Goal: Information Seeking & Learning: Find specific fact

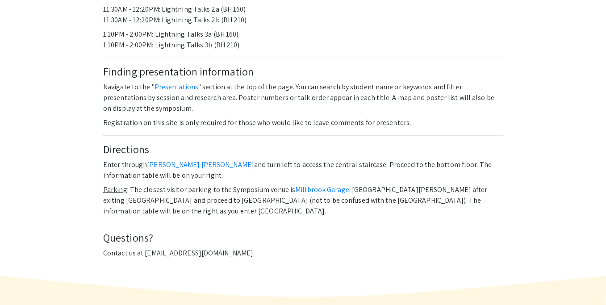
scroll to position [354, 0]
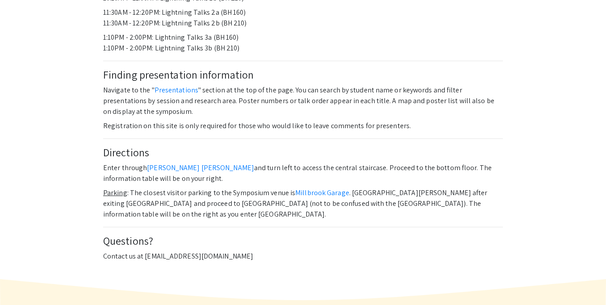
click at [171, 85] on p "Navigate to the " Presentations " section at the top of the page. You can searc…" at bounding box center [303, 101] width 400 height 32
click at [172, 85] on link "Presentations" at bounding box center [176, 89] width 44 height 9
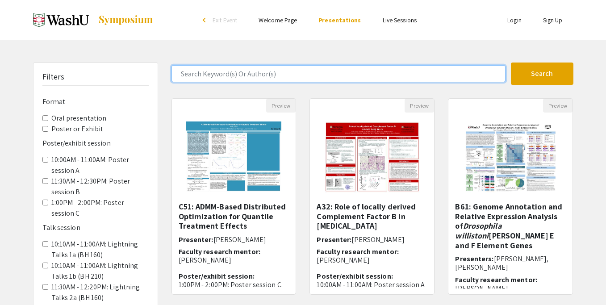
click at [219, 71] on input "Search Keyword(s) Or Author(s)" at bounding box center [338, 73] width 334 height 17
click at [511, 63] on button "Search" at bounding box center [542, 74] width 63 height 22
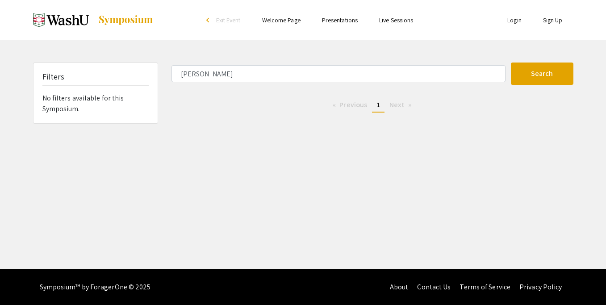
click at [382, 107] on li "You're on page 1" at bounding box center [378, 105] width 13 height 14
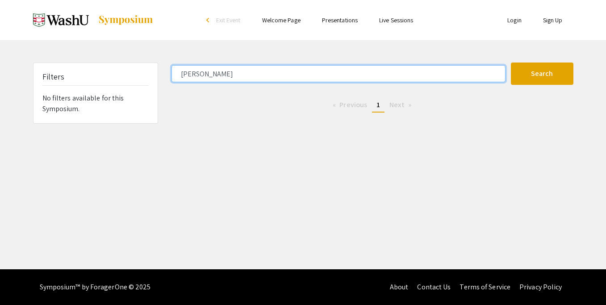
drag, startPoint x: 312, startPoint y: 75, endPoint x: 189, endPoint y: 75, distance: 122.8
click at [189, 75] on input "[PERSON_NAME]" at bounding box center [338, 73] width 334 height 17
type input "l"
type input "[PERSON_NAME]"
click at [511, 63] on button "Search" at bounding box center [542, 74] width 63 height 22
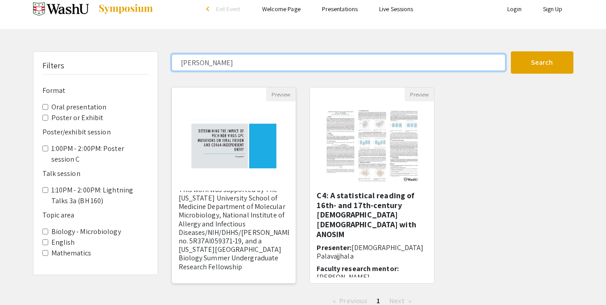
scroll to position [154, 0]
